Goal: Navigation & Orientation: Find specific page/section

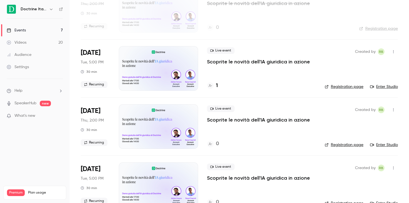
scroll to position [125, 0]
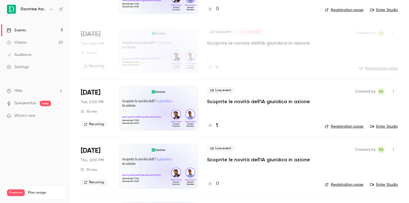
scroll to position [103, 0]
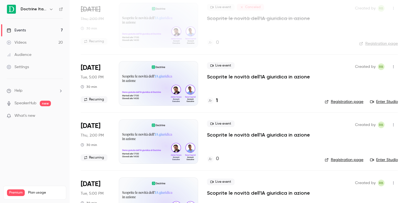
click at [218, 100] on div "1" at bounding box center [261, 101] width 109 height 8
click at [218, 100] on h4 "1" at bounding box center [217, 101] width 2 height 8
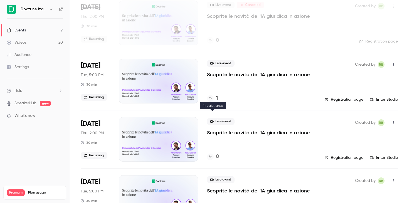
scroll to position [115, 0]
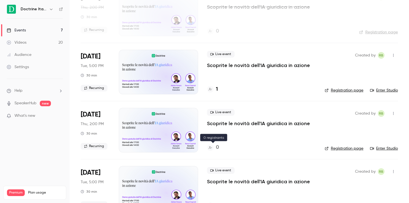
click at [218, 145] on h4 "0" at bounding box center [217, 148] width 3 height 8
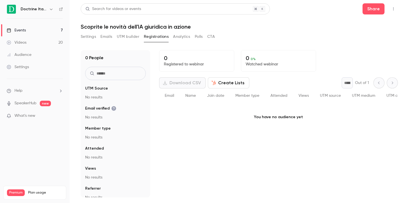
click at [50, 10] on icon "button" at bounding box center [51, 9] width 3 height 1
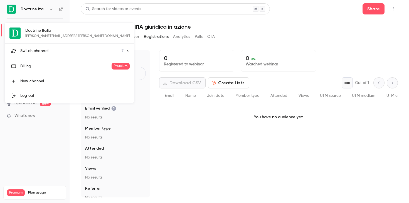
click at [53, 51] on div "Switch channel 7" at bounding box center [71, 51] width 103 height 6
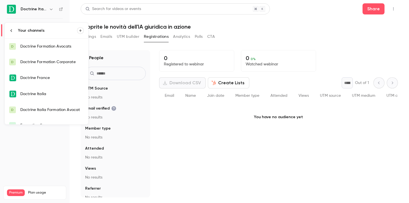
click at [61, 110] on div "Doctrine Italia Formation Avocat" at bounding box center [51, 110] width 63 height 6
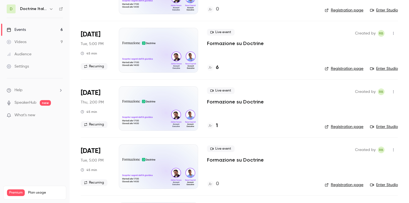
scroll to position [78, 0]
click at [216, 69] on h4 "6" at bounding box center [217, 68] width 3 height 8
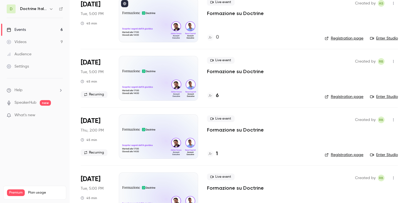
scroll to position [55, 0]
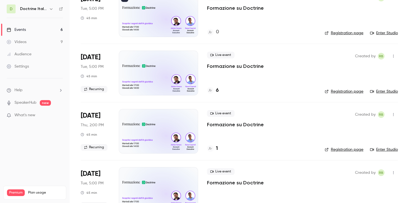
click at [218, 149] on div "1" at bounding box center [261, 149] width 109 height 8
click at [218, 149] on h4 "1" at bounding box center [217, 149] width 2 height 8
